Goal: Task Accomplishment & Management: Manage account settings

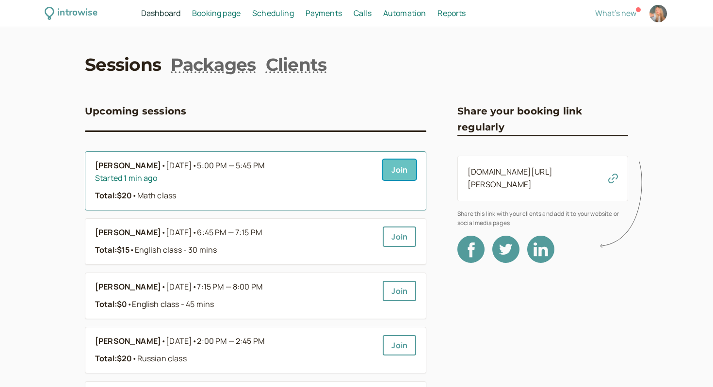
click at [393, 171] on link "Join" at bounding box center [399, 170] width 33 height 20
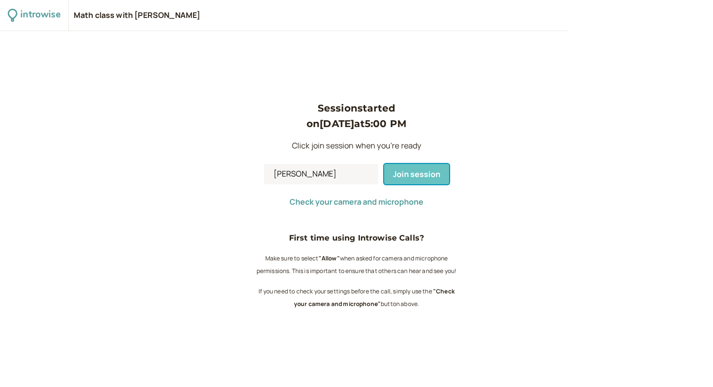
click at [406, 170] on span "Join session" at bounding box center [417, 174] width 48 height 11
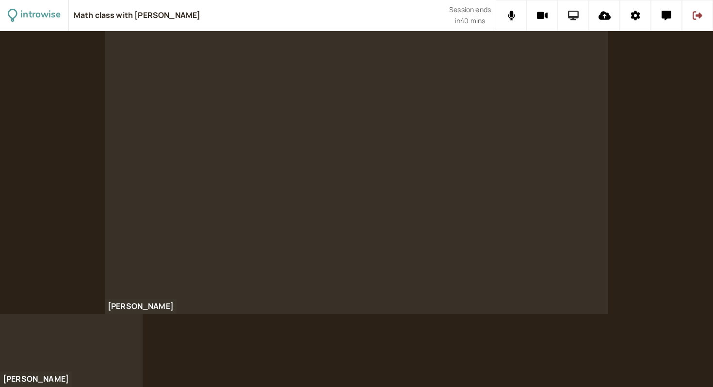
click at [573, 17] on icon at bounding box center [573, 16] width 11 height 10
click at [575, 19] on icon at bounding box center [573, 16] width 11 height 10
click at [575, 23] on button at bounding box center [573, 15] width 31 height 31
click at [578, 10] on button at bounding box center [573, 15] width 31 height 31
click at [702, 17] on button at bounding box center [697, 15] width 31 height 31
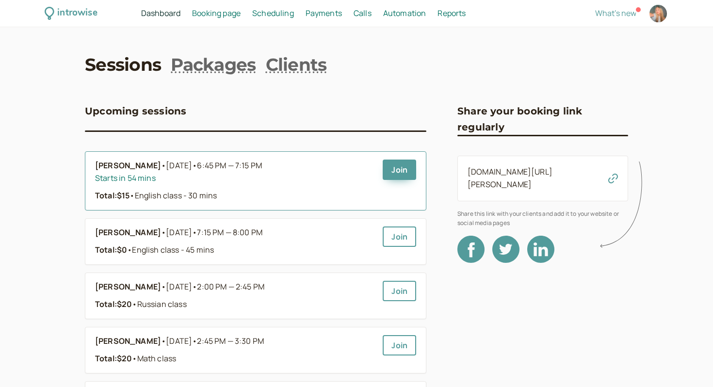
click at [295, 191] on div "Total: $15 • English class - 30 mins" at bounding box center [235, 196] width 280 height 13
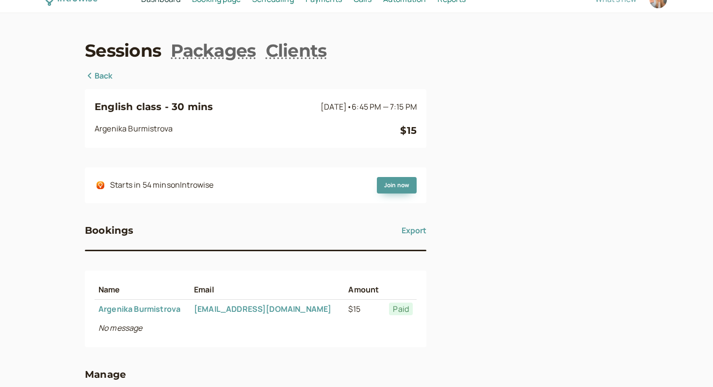
scroll to position [16, 0]
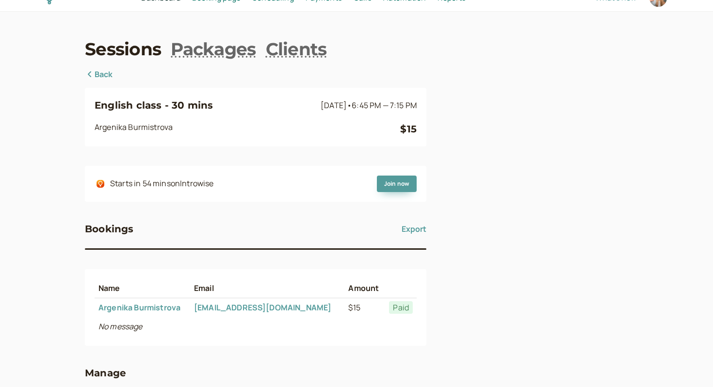
click at [104, 72] on link "Back" at bounding box center [99, 74] width 28 height 13
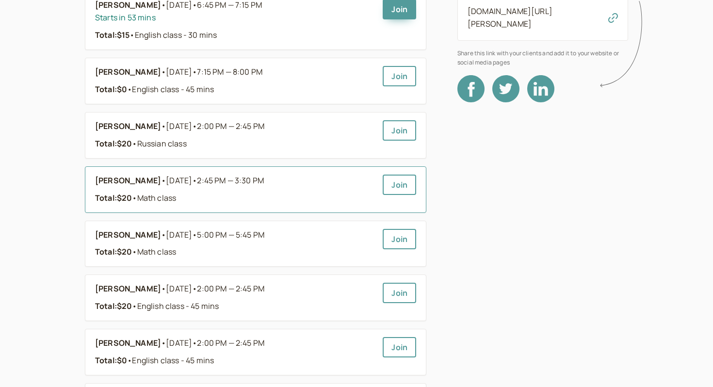
scroll to position [167, 0]
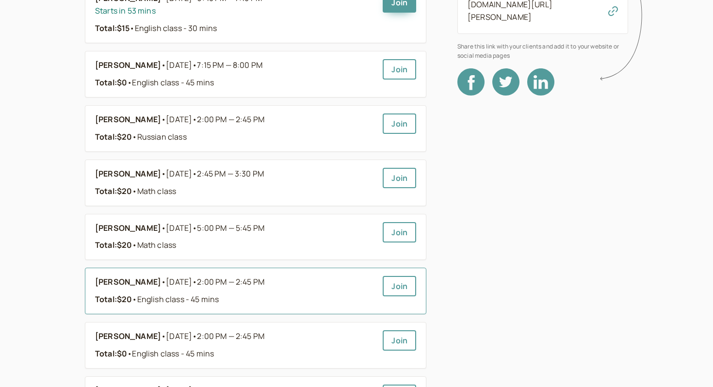
click at [158, 295] on span "• English class - 45 mins" at bounding box center [175, 299] width 87 height 11
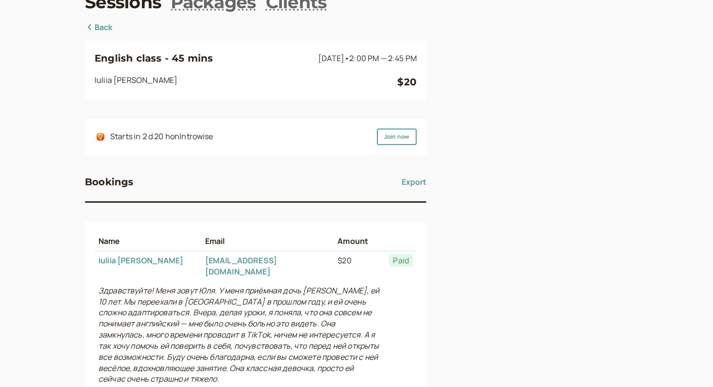
scroll to position [60, 0]
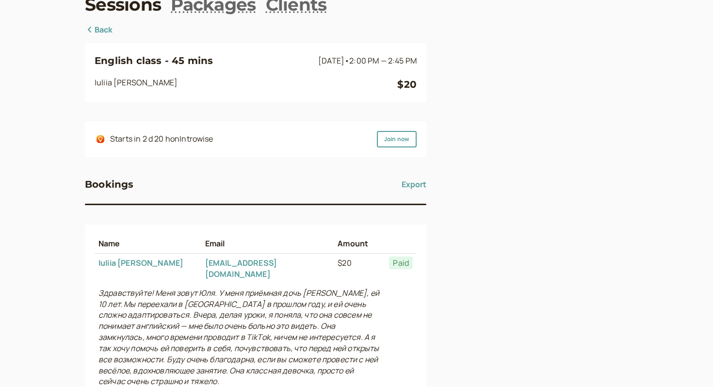
click at [100, 26] on link "Back" at bounding box center [99, 30] width 28 height 13
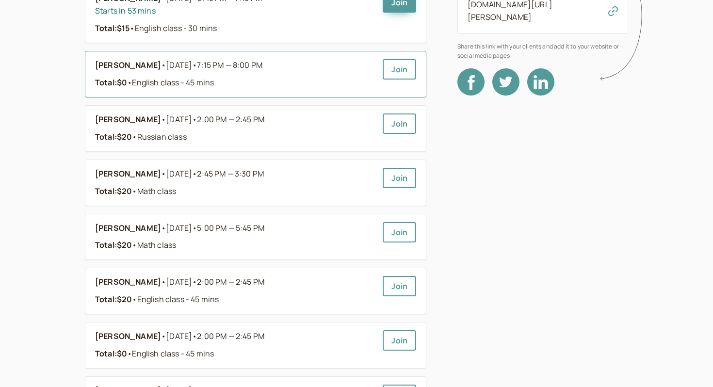
scroll to position [169, 0]
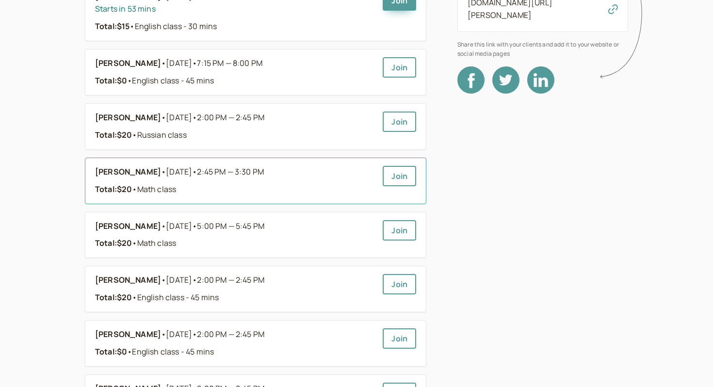
click at [119, 174] on b "[PERSON_NAME]" at bounding box center [128, 172] width 66 height 13
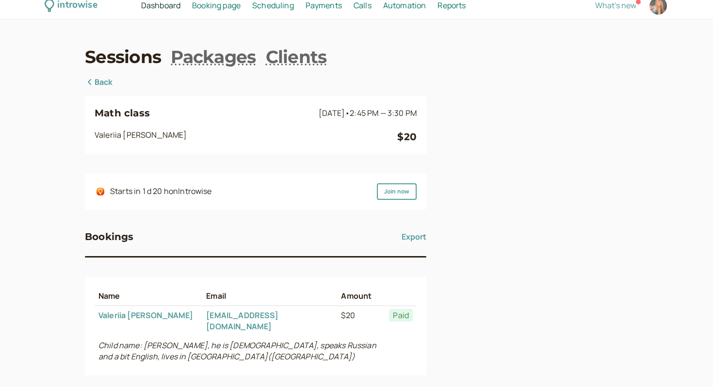
scroll to position [5, 0]
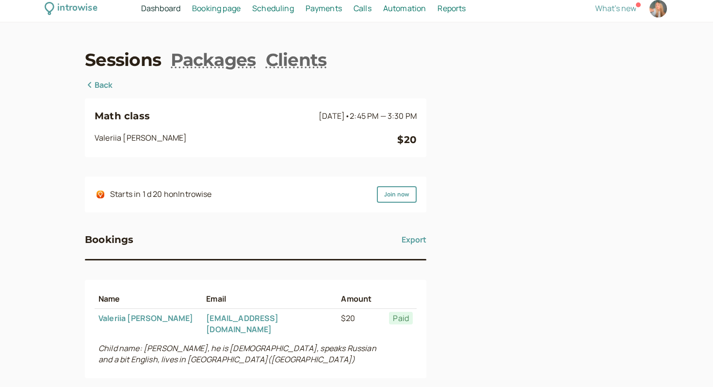
click at [269, 7] on span "Scheduling" at bounding box center [273, 8] width 42 height 11
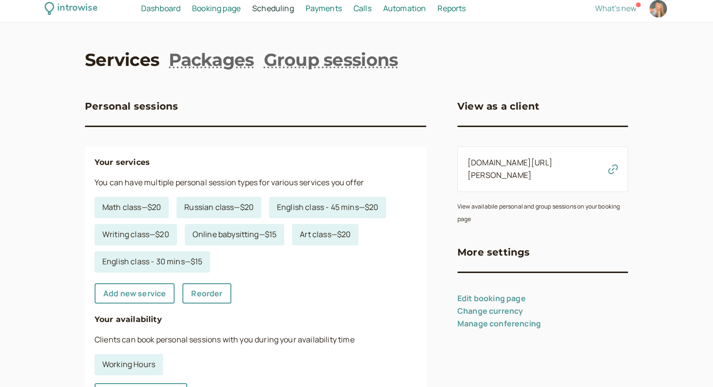
click at [220, 7] on span "Booking page" at bounding box center [216, 8] width 49 height 11
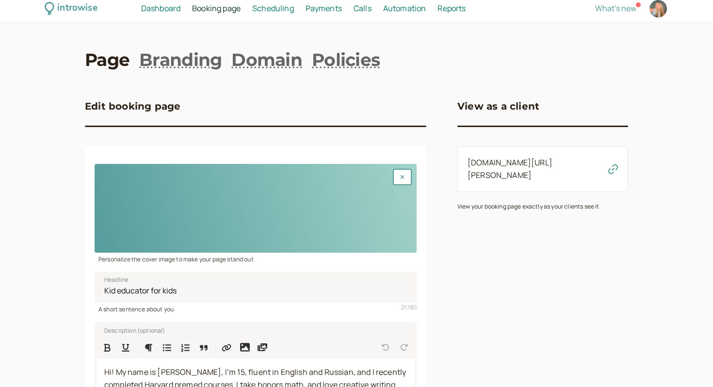
click at [283, 5] on span "Scheduling" at bounding box center [273, 8] width 42 height 11
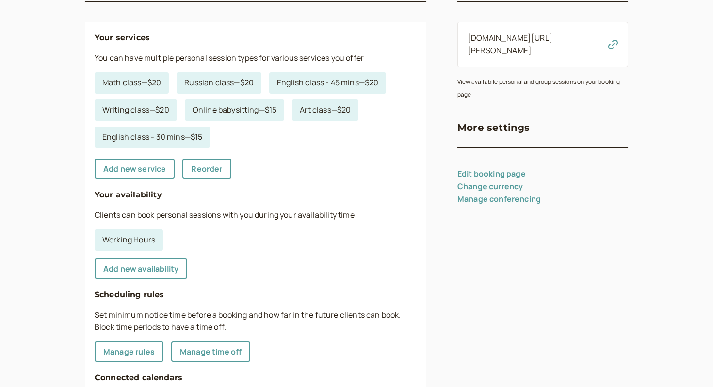
scroll to position [231, 0]
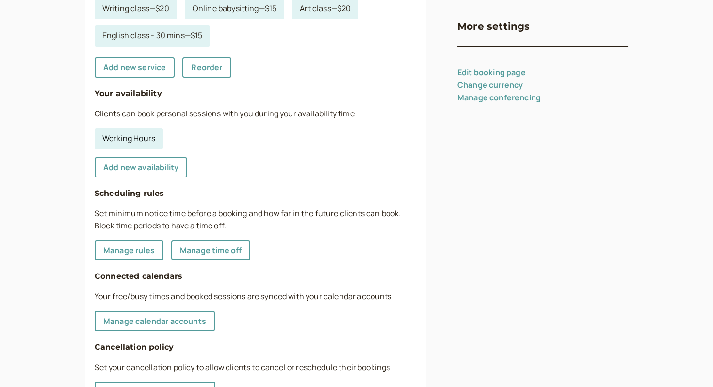
click at [132, 136] on link "Working Hours" at bounding box center [129, 138] width 68 height 21
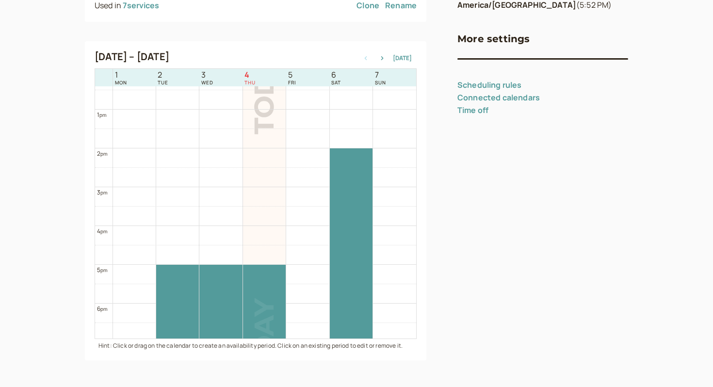
scroll to position [482, 0]
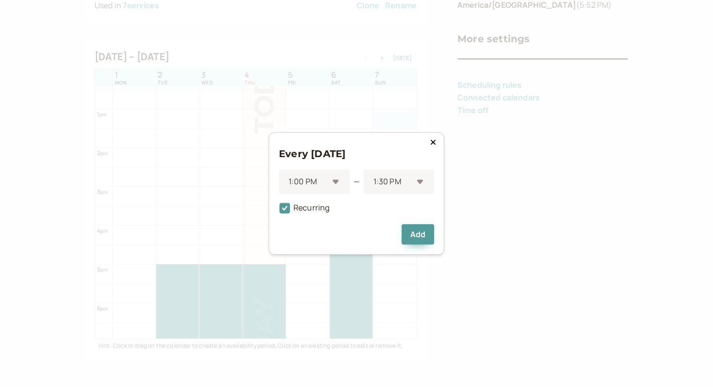
click at [439, 141] on div "Every [DATE] 1:00 PM — 1:30 PM Recurring Add" at bounding box center [357, 193] width 176 height 123
click at [434, 146] on icon at bounding box center [433, 142] width 6 height 8
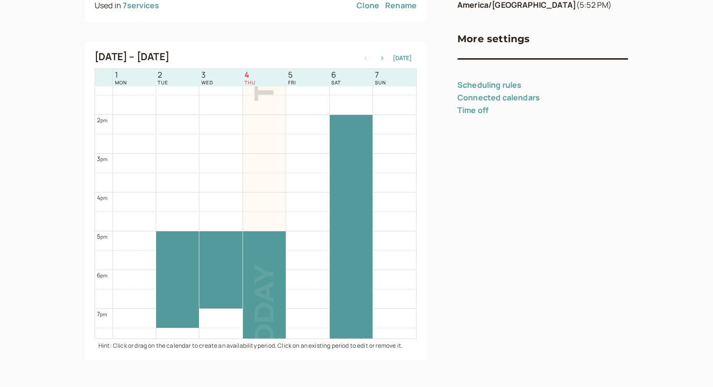
click at [381, 57] on icon "button" at bounding box center [382, 58] width 12 height 4
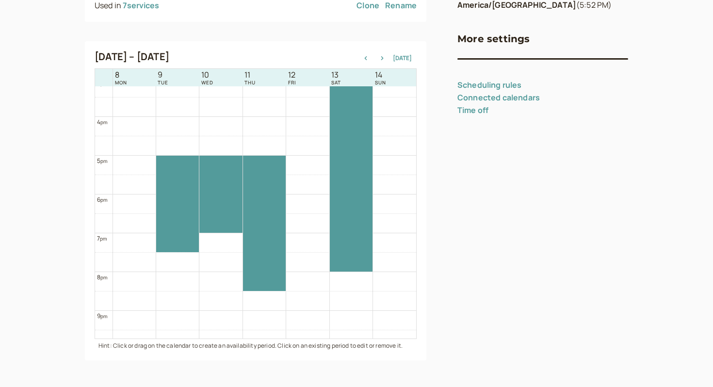
scroll to position [615, 0]
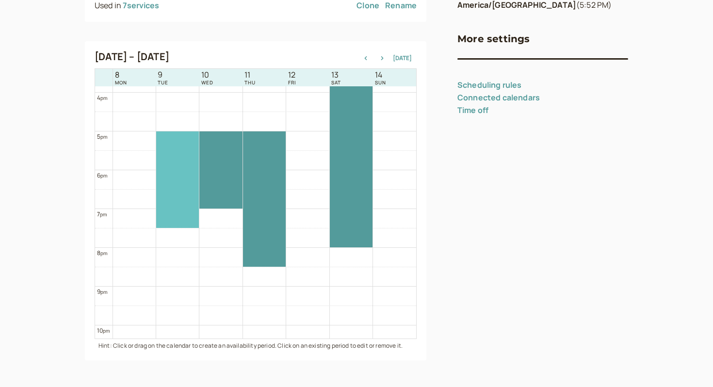
click at [183, 193] on div at bounding box center [177, 179] width 43 height 97
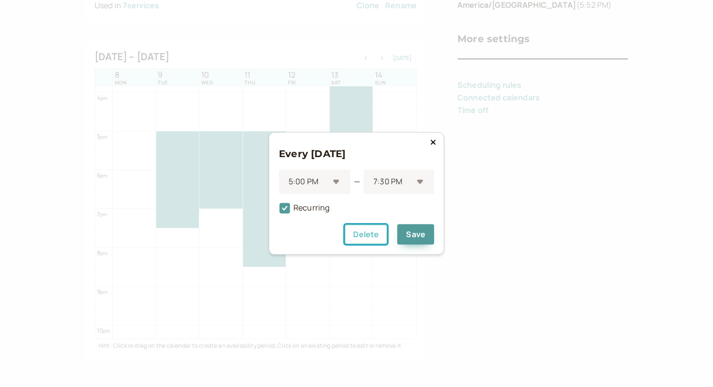
click at [358, 234] on button "Delete" at bounding box center [365, 235] width 43 height 20
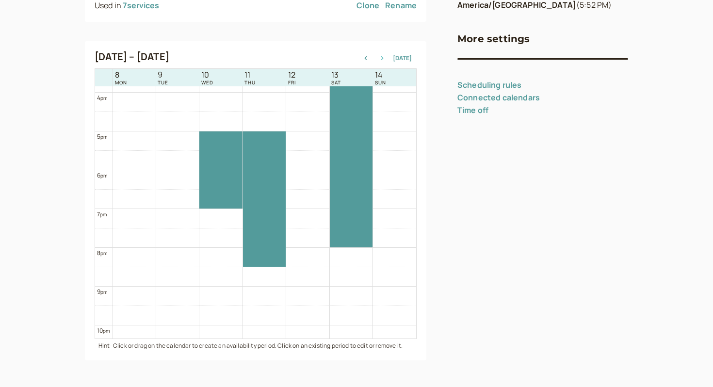
click at [384, 59] on icon "button" at bounding box center [382, 58] width 2 height 4
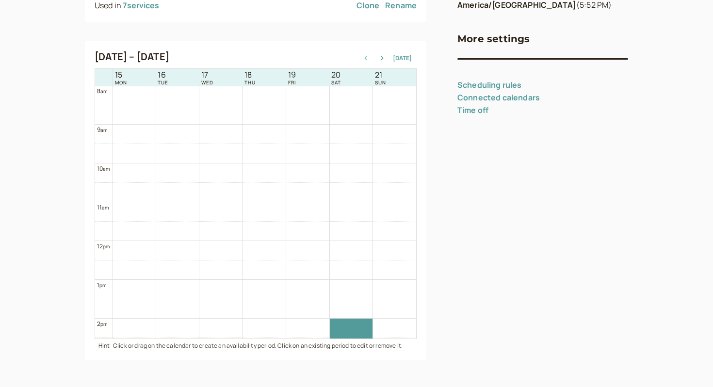
click at [362, 58] on icon "button" at bounding box center [366, 58] width 12 height 4
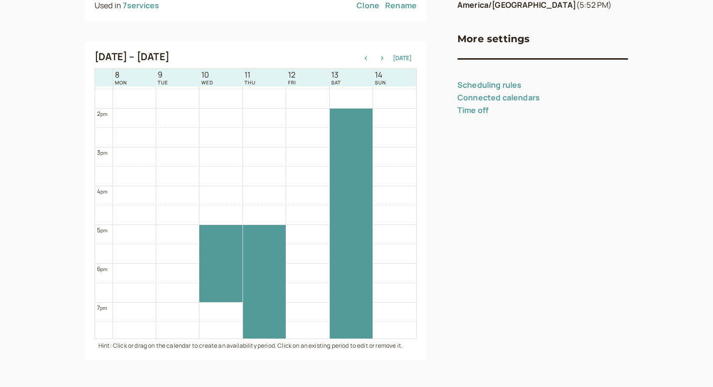
scroll to position [585, 0]
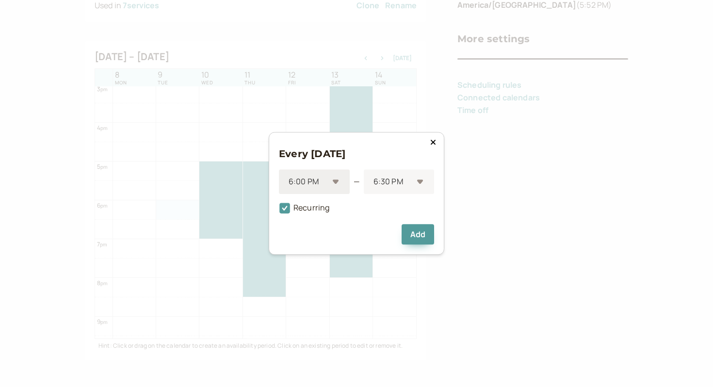
click at [302, 187] on div at bounding box center [308, 182] width 41 height 13
click at [429, 139] on button at bounding box center [433, 142] width 12 height 10
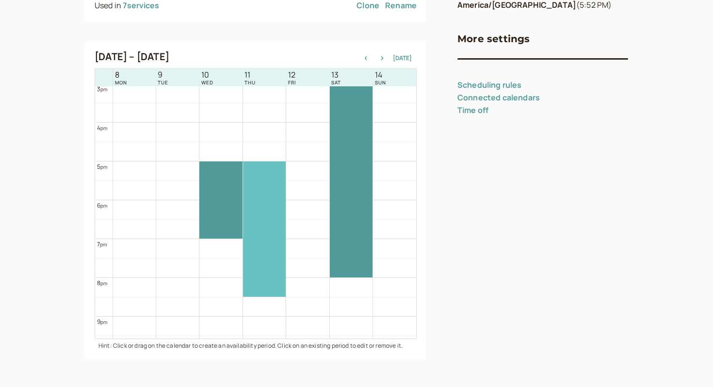
click at [279, 209] on div at bounding box center [264, 229] width 43 height 135
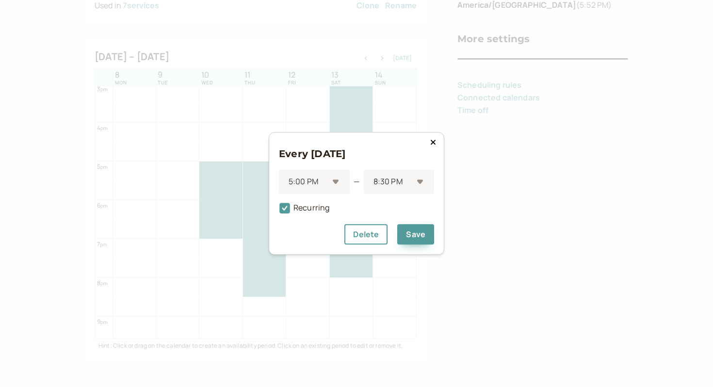
click at [429, 146] on button at bounding box center [433, 142] width 12 height 10
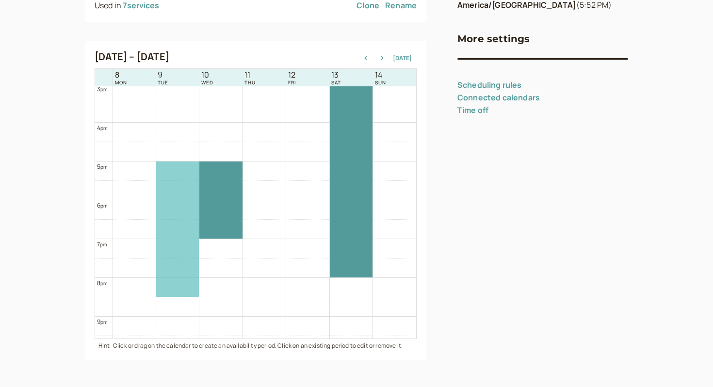
drag, startPoint x: 274, startPoint y: 222, endPoint x: 189, endPoint y: 212, distance: 85.5
drag, startPoint x: 179, startPoint y: 208, endPoint x: 176, endPoint y: 217, distance: 10.3
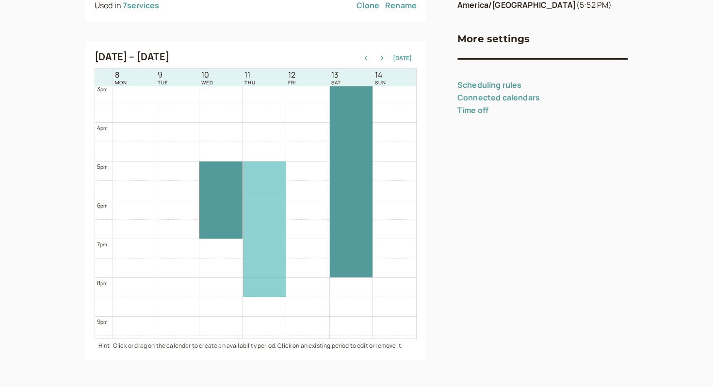
drag, startPoint x: 177, startPoint y: 218, endPoint x: 259, endPoint y: 213, distance: 82.1
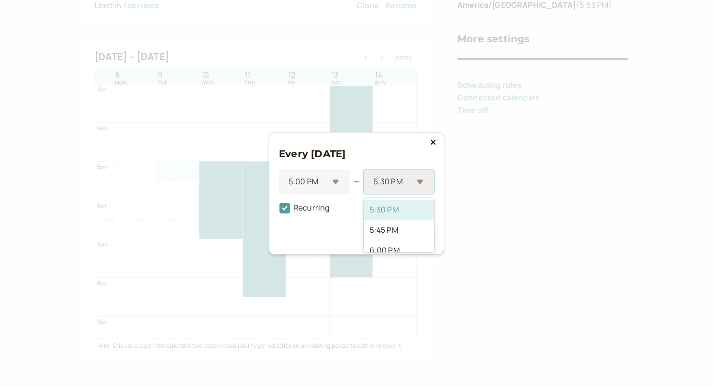
click at [397, 181] on div at bounding box center [393, 182] width 40 height 13
click at [390, 213] on div "8:15 PM" at bounding box center [399, 215] width 70 height 20
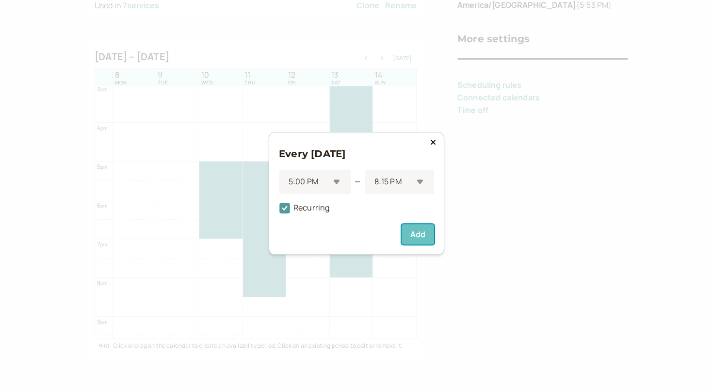
click at [409, 236] on button "Add" at bounding box center [418, 235] width 32 height 20
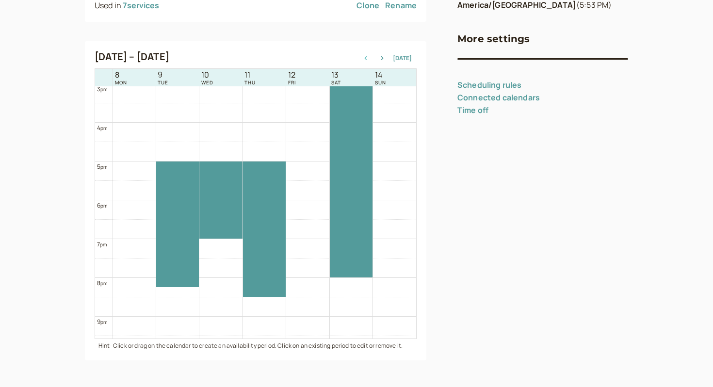
click at [367, 59] on icon "button" at bounding box center [366, 58] width 12 height 4
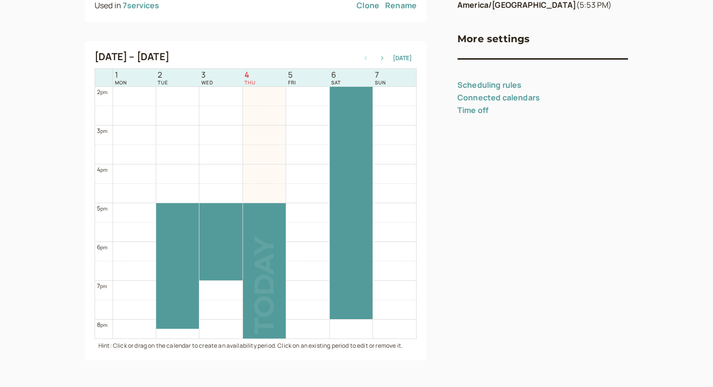
click at [380, 59] on icon "button" at bounding box center [382, 58] width 12 height 4
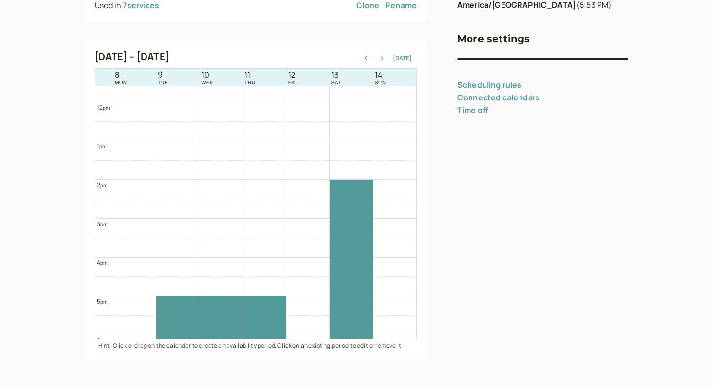
click at [383, 58] on icon "button" at bounding box center [382, 58] width 12 height 4
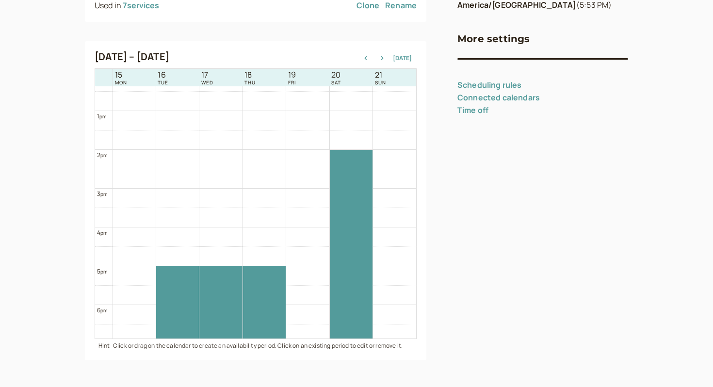
scroll to position [510, 0]
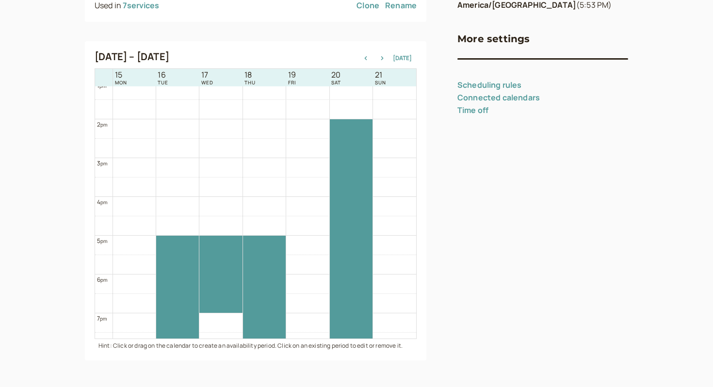
click at [364, 61] on div "[DATE] – [DATE] [DATE]" at bounding box center [256, 58] width 322 height 14
click at [370, 51] on div "[DATE] – [DATE] [DATE]" at bounding box center [256, 58] width 322 height 14
click at [370, 59] on icon "button" at bounding box center [366, 58] width 12 height 4
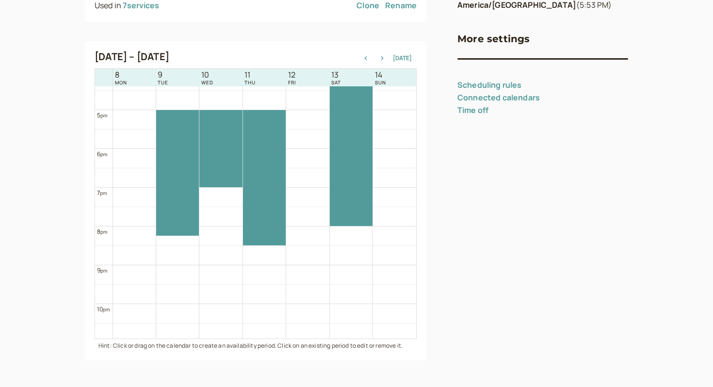
scroll to position [665, 0]
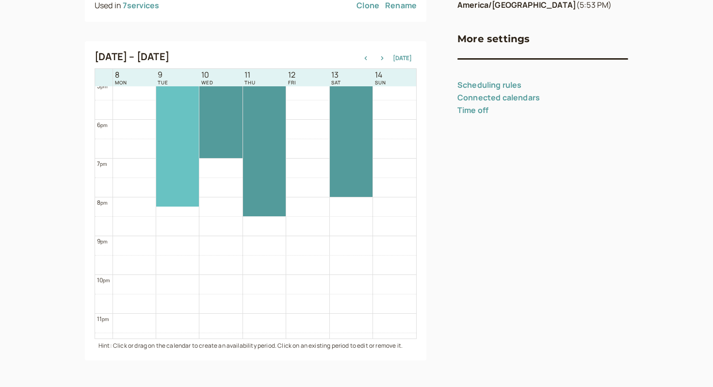
click at [186, 159] on div at bounding box center [177, 144] width 43 height 126
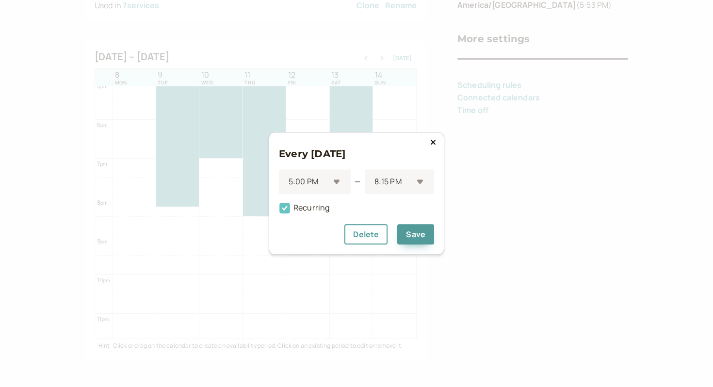
click at [288, 207] on icon at bounding box center [284, 208] width 11 height 11
click at [279, 211] on input "Recurring" at bounding box center [279, 211] width 0 height 0
click at [309, 208] on span "Recurring" at bounding box center [304, 208] width 50 height 11
click at [279, 211] on input "Recurring" at bounding box center [279, 211] width 0 height 0
click at [309, 209] on span "Recurring" at bounding box center [304, 208] width 50 height 11
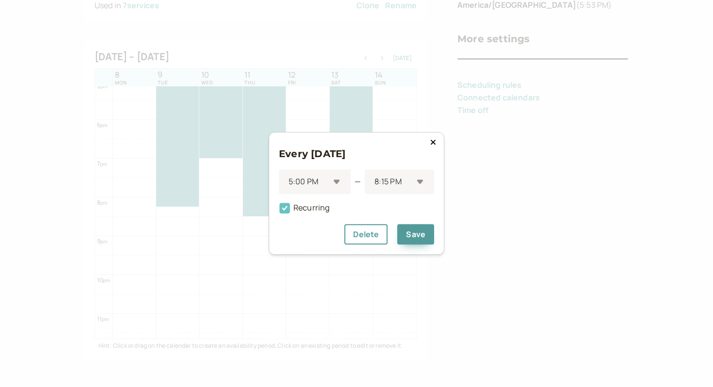
click at [279, 211] on input "Recurring" at bounding box center [279, 211] width 0 height 0
click at [312, 186] on div at bounding box center [309, 182] width 42 height 13
click at [312, 208] on div "12:30 PM" at bounding box center [315, 200] width 72 height 20
click at [379, 184] on div at bounding box center [393, 182] width 38 height 13
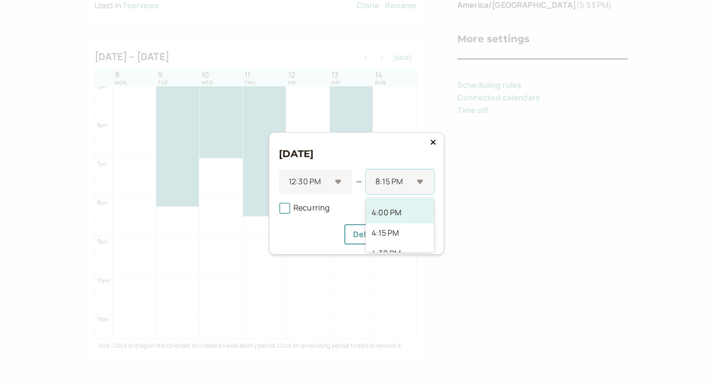
scroll to position [232, 0]
click at [361, 192] on div "12:30 PM — option 3:45 PM focused, 12 of 45. 45 results available. Use Up and D…" at bounding box center [356, 182] width 155 height 25
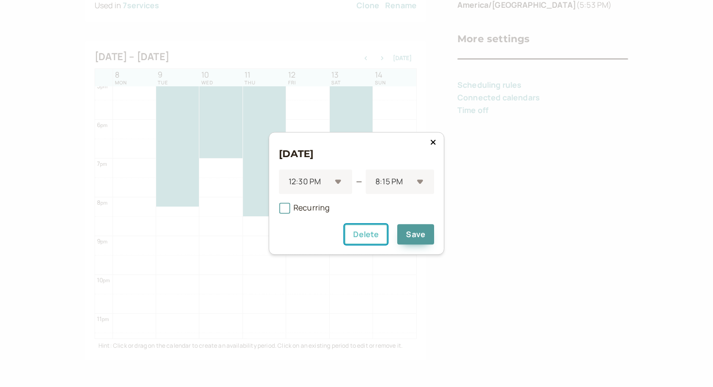
click at [364, 240] on button "Delete" at bounding box center [365, 235] width 43 height 20
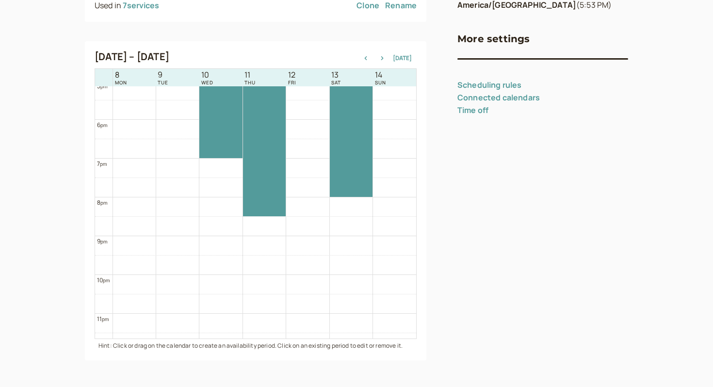
click at [388, 63] on div "[DATE] – [DATE] [DATE]" at bounding box center [256, 58] width 322 height 14
click at [386, 57] on icon "button" at bounding box center [382, 58] width 12 height 4
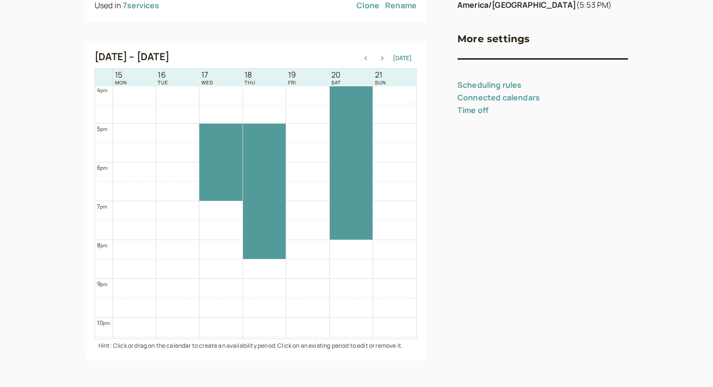
scroll to position [617, 0]
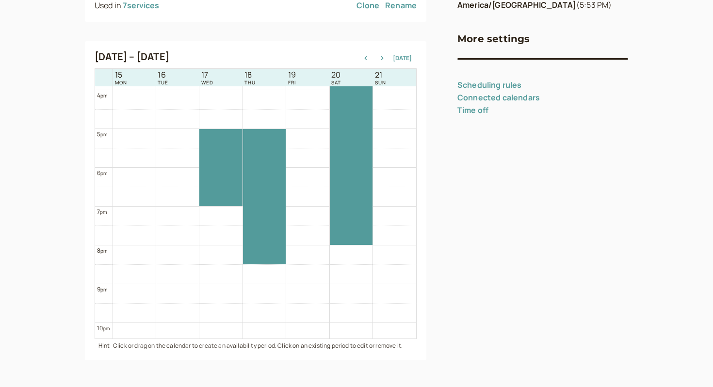
click at [384, 65] on div "[DATE] – [DATE] [DATE] 15 MON 16 TUE 17 WED 18 THU 19 FRI 20 SAT 21 SUN 12 am 1…" at bounding box center [256, 195] width 322 height 289
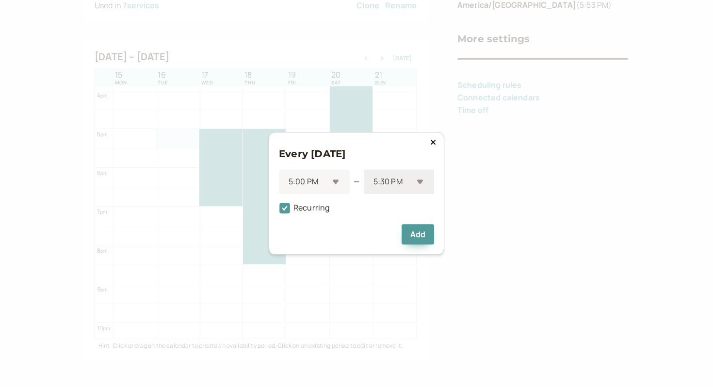
click at [393, 184] on div at bounding box center [393, 182] width 40 height 13
click at [393, 234] on div "8:15 PM" at bounding box center [399, 237] width 70 height 20
click at [420, 235] on button "Add" at bounding box center [418, 235] width 32 height 20
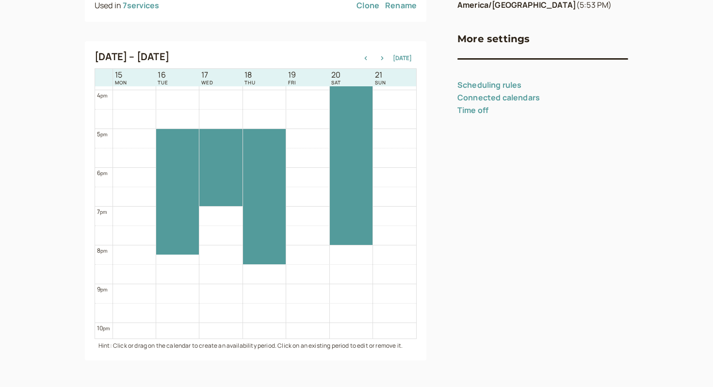
click at [369, 49] on div "[DATE] – [DATE] [DATE] 15 MON 16 TUE 17 WED 18 THU 19 FRI 20 SAT 21 SUN 12 am 1…" at bounding box center [255, 200] width 341 height 319
click at [369, 57] on icon "button" at bounding box center [366, 58] width 12 height 4
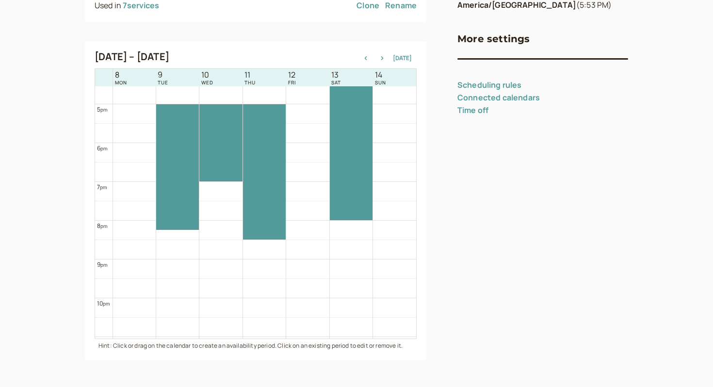
scroll to position [648, 0]
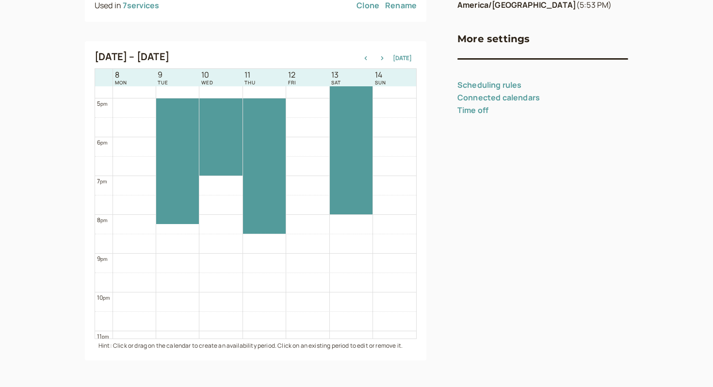
click at [471, 115] on link "Time off" at bounding box center [472, 110] width 31 height 11
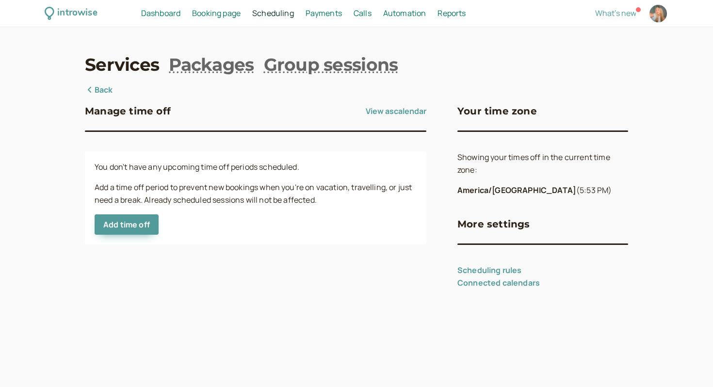
click at [471, 112] on h3 "Your time zone" at bounding box center [497, 111] width 80 height 16
click at [142, 215] on button "Add time off" at bounding box center [127, 224] width 64 height 20
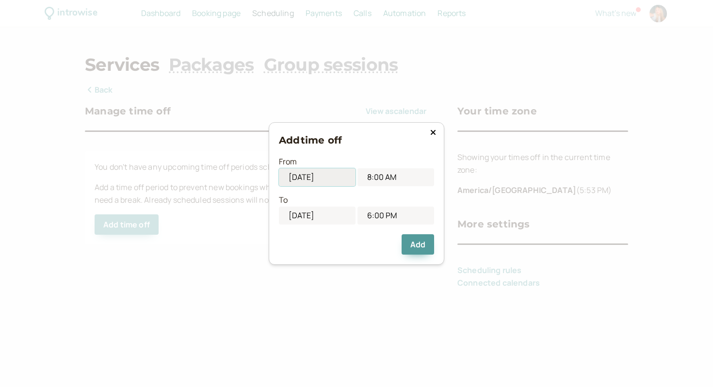
click at [312, 179] on input "[DATE]" at bounding box center [317, 177] width 77 height 18
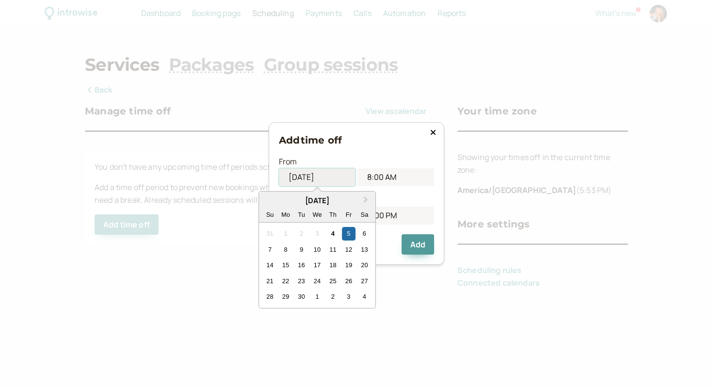
drag, startPoint x: 339, startPoint y: 181, endPoint x: 306, endPoint y: 180, distance: 33.0
click at [306, 180] on input "[DATE]" at bounding box center [317, 177] width 77 height 18
click at [271, 255] on div "7" at bounding box center [269, 249] width 13 height 13
type input "[DATE]"
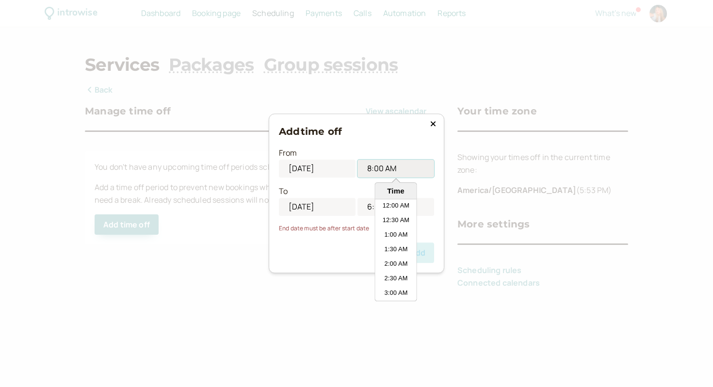
scroll to position [189, 0]
click at [407, 167] on input "8:00 AM" at bounding box center [395, 169] width 77 height 18
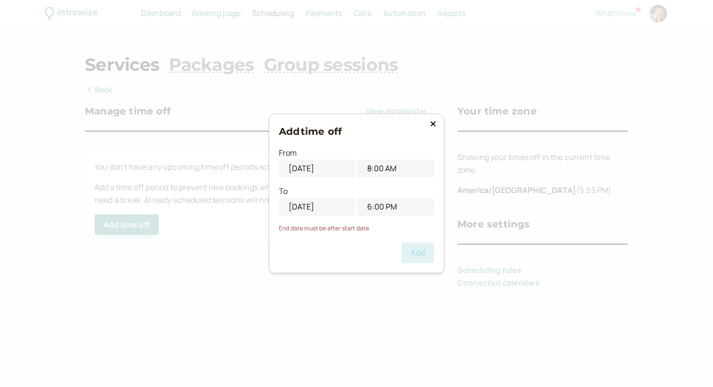
click at [354, 185] on div "To [DATE] 6:00 PM" at bounding box center [356, 197] width 155 height 38
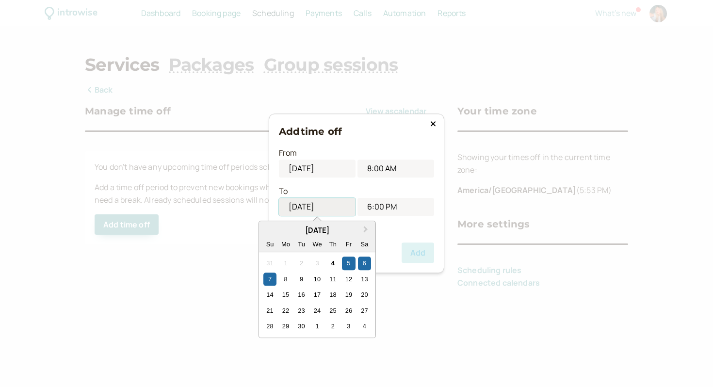
click at [315, 204] on input "[DATE]" at bounding box center [317, 207] width 77 height 18
click at [329, 280] on div "11" at bounding box center [332, 279] width 13 height 13
type input "[DATE]"
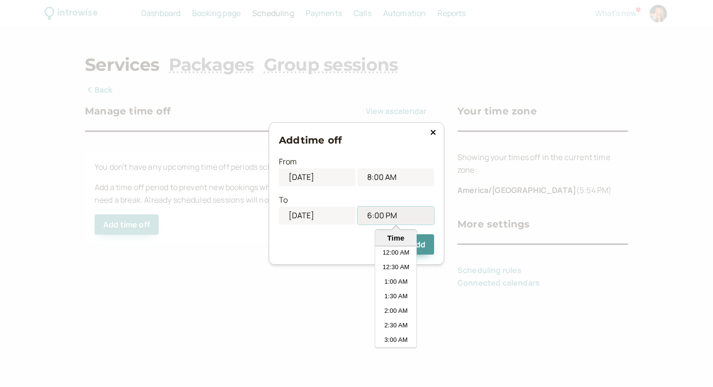
click at [390, 210] on input "6:00 PM" at bounding box center [395, 216] width 77 height 18
click at [402, 287] on li "10:30 AM" at bounding box center [395, 286] width 41 height 15
type input "10:30 AM"
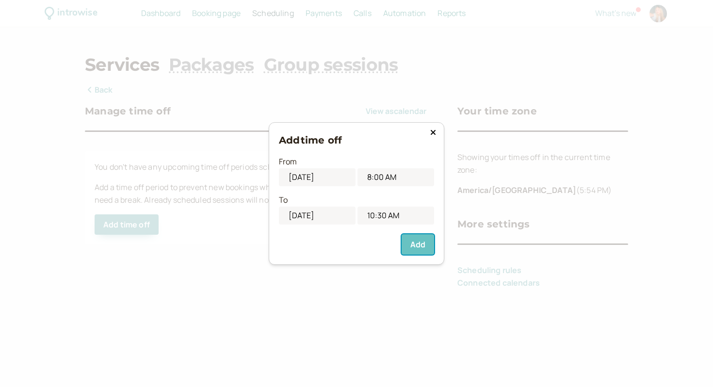
click at [416, 240] on button "Add" at bounding box center [418, 244] width 32 height 20
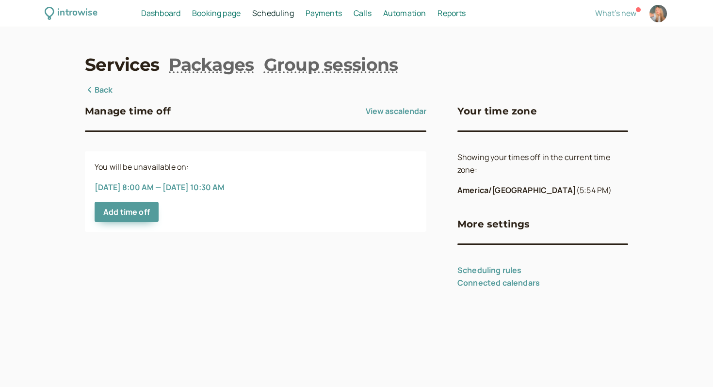
click at [122, 81] on div "Services Packages Group sessions Back Manage time off View as calendar You will…" at bounding box center [356, 170] width 543 height 237
click at [109, 87] on link "Back" at bounding box center [99, 90] width 28 height 13
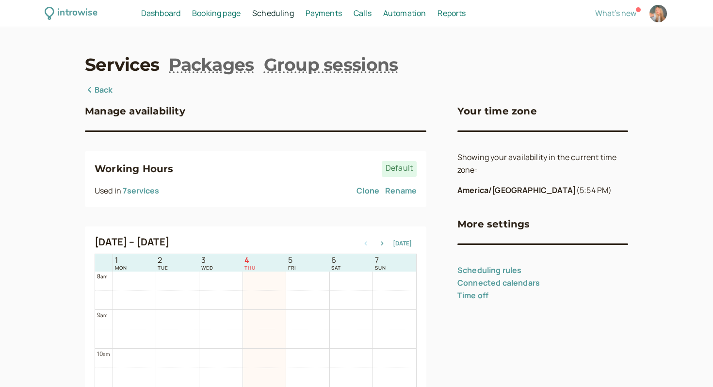
click at [147, 10] on span "Dashboard" at bounding box center [160, 13] width 39 height 11
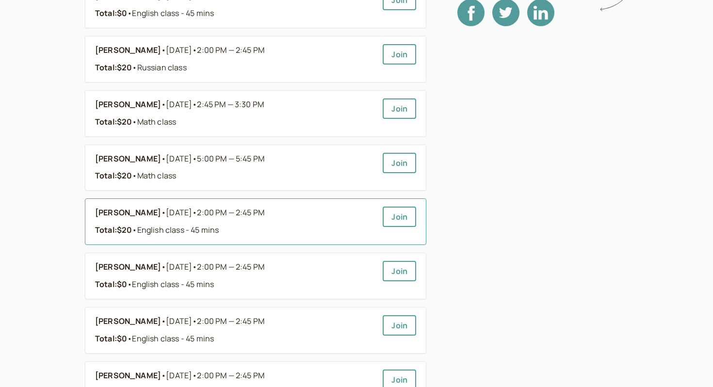
scroll to position [234, 0]
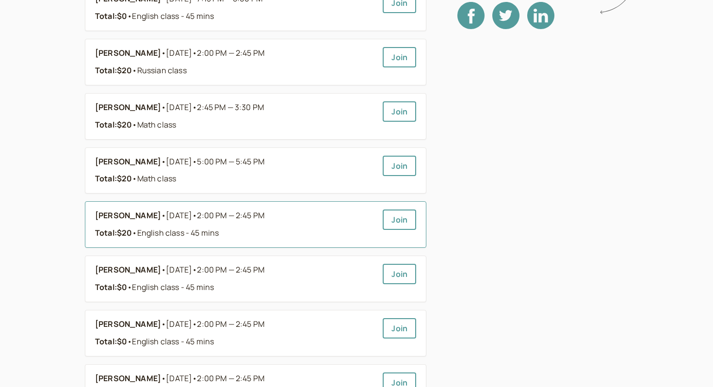
click at [130, 211] on b "[PERSON_NAME]" at bounding box center [128, 216] width 66 height 13
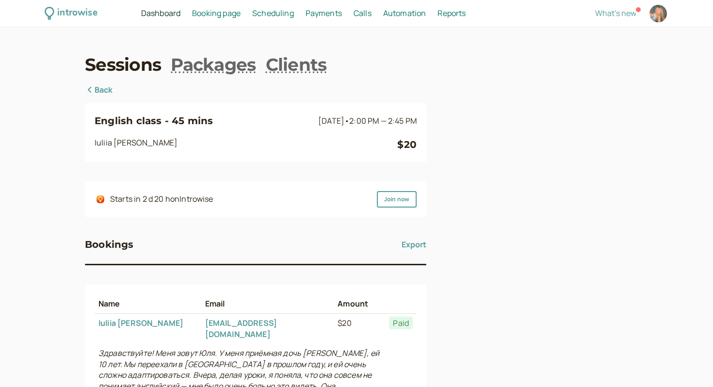
click at [97, 84] on link "Back" at bounding box center [99, 90] width 28 height 13
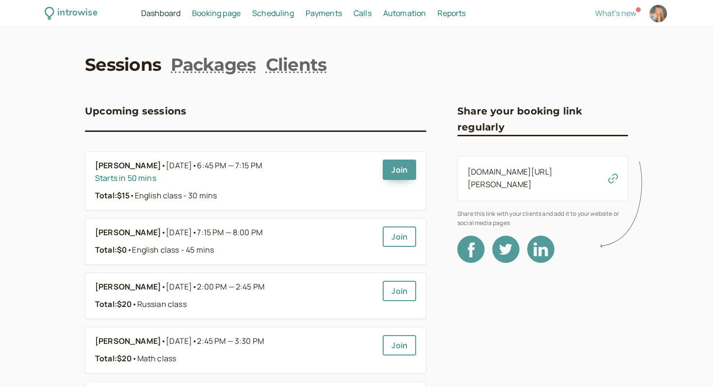
scroll to position [234, 0]
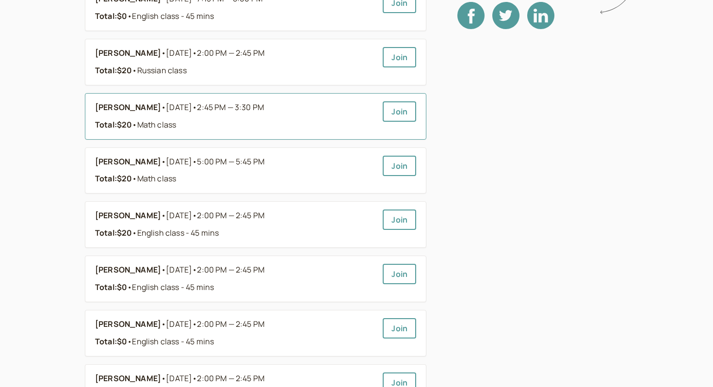
click at [122, 121] on strong "Total: $20" at bounding box center [113, 124] width 37 height 11
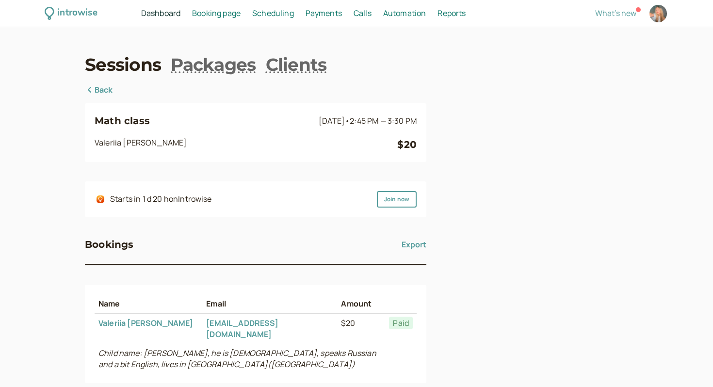
click at [276, 11] on span "Scheduling" at bounding box center [273, 13] width 42 height 11
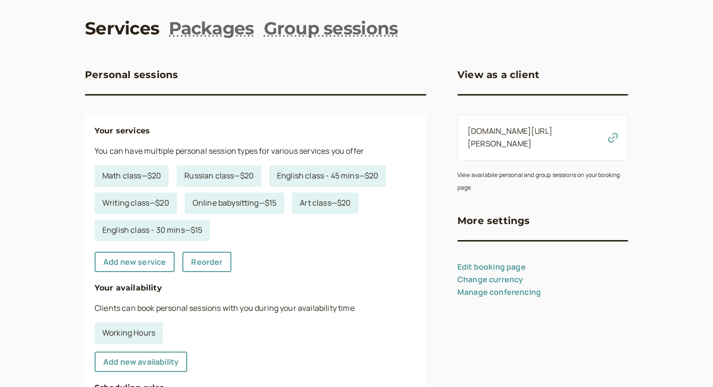
scroll to position [184, 0]
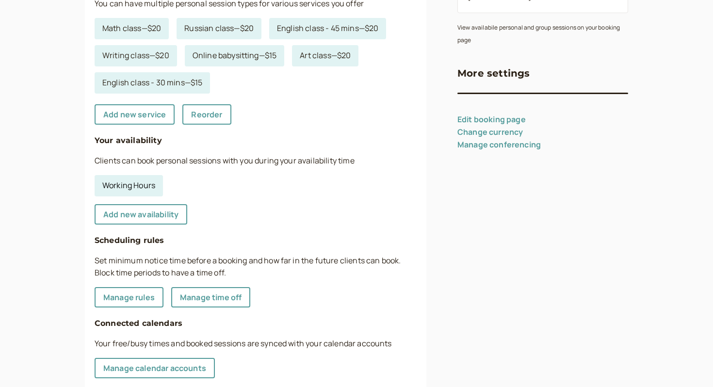
click at [144, 184] on link "Working Hours" at bounding box center [129, 185] width 68 height 21
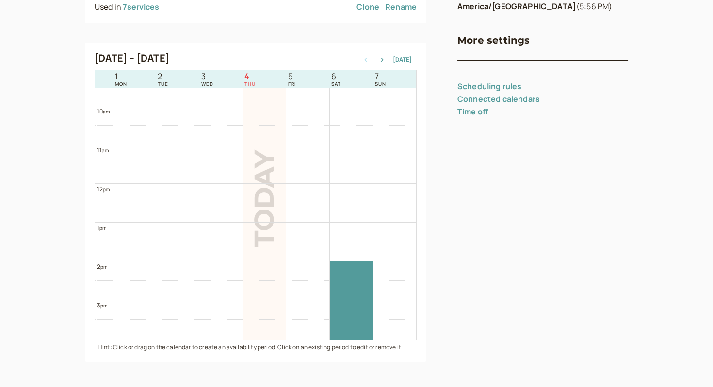
scroll to position [440, 0]
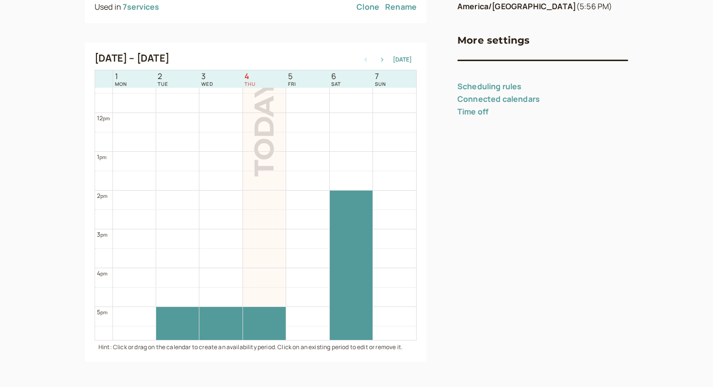
click at [386, 57] on button "button" at bounding box center [382, 59] width 12 height 7
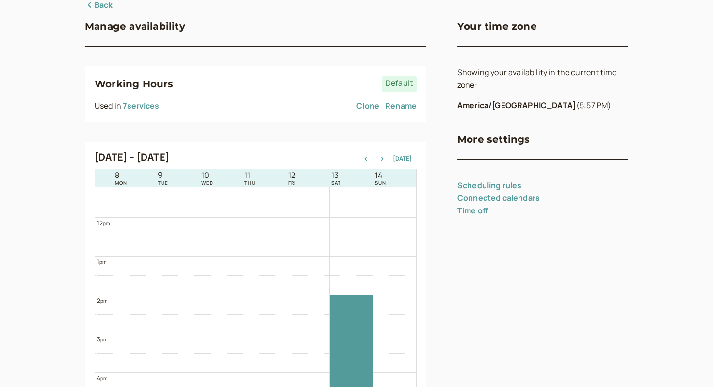
scroll to position [0, 0]
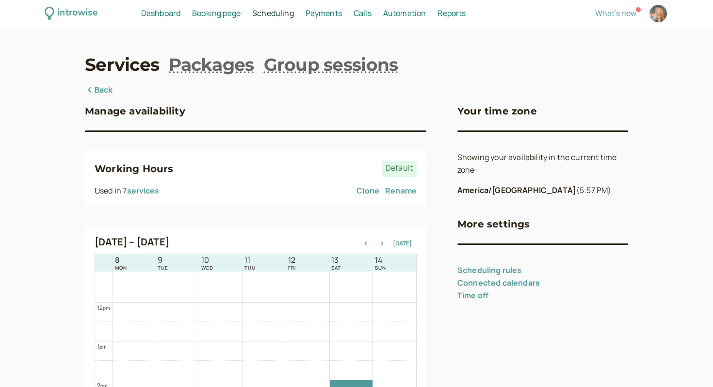
click at [154, 11] on span "Dashboard" at bounding box center [160, 13] width 39 height 11
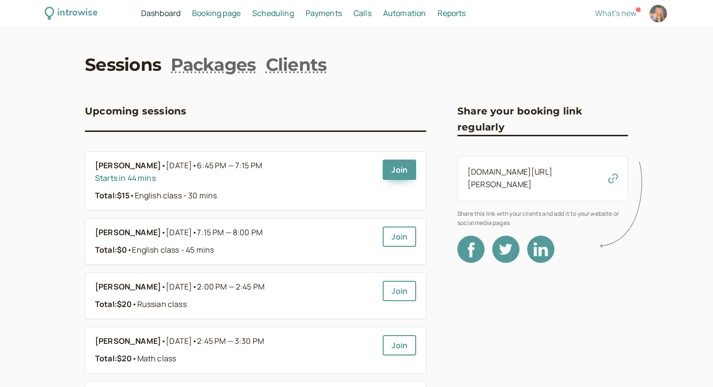
click at [258, 15] on span "Scheduling" at bounding box center [273, 13] width 42 height 11
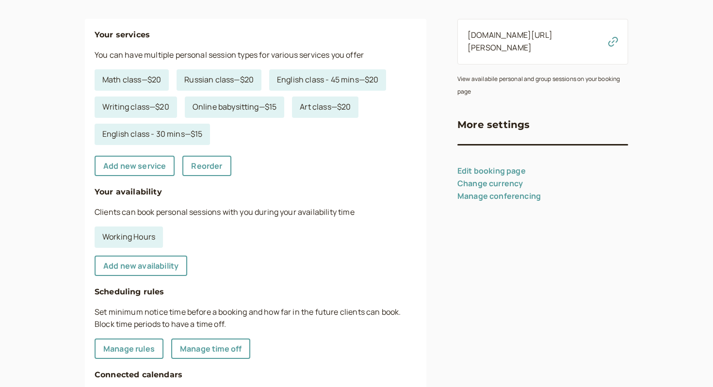
scroll to position [283, 0]
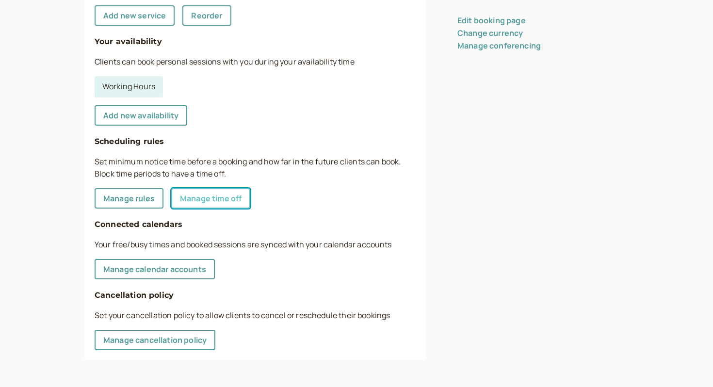
click at [198, 206] on link "Manage time off" at bounding box center [210, 198] width 79 height 20
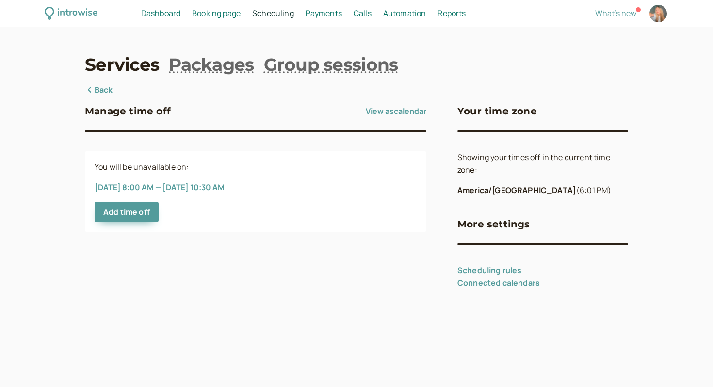
click at [161, 17] on span "Dashboard" at bounding box center [160, 13] width 39 height 11
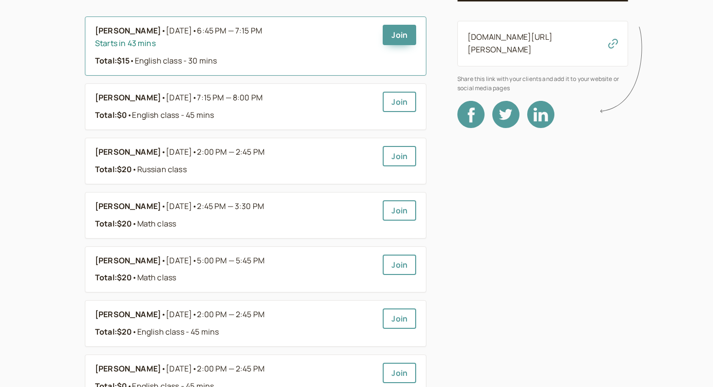
scroll to position [141, 0]
